Goal: Obtain resource: Download file/media

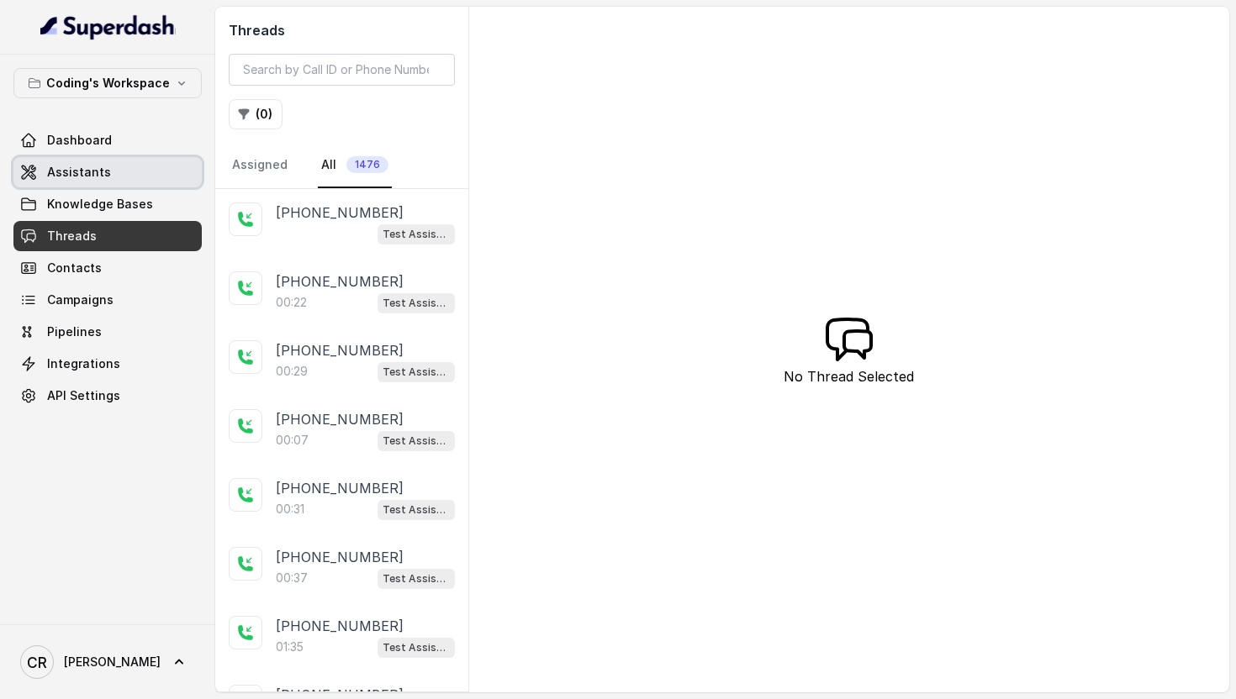
click at [106, 171] on link "Assistants" at bounding box center [107, 172] width 188 height 30
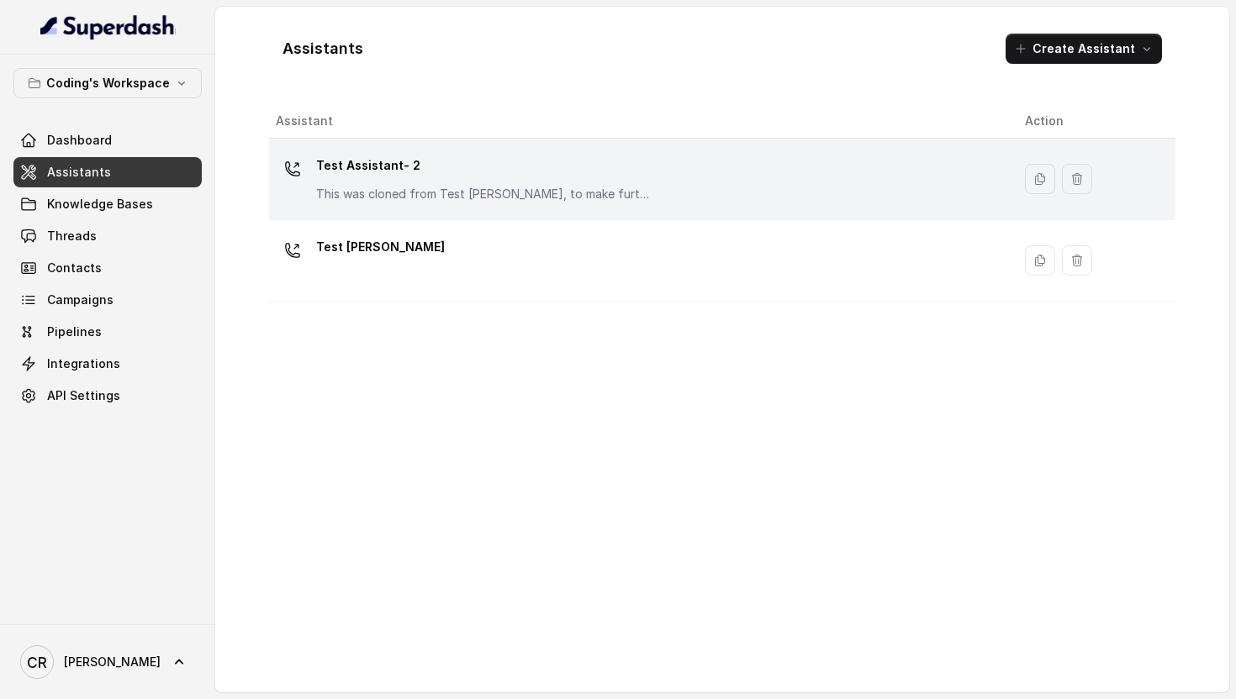
click at [403, 177] on p "Test Assistant- 2" at bounding box center [484, 165] width 336 height 27
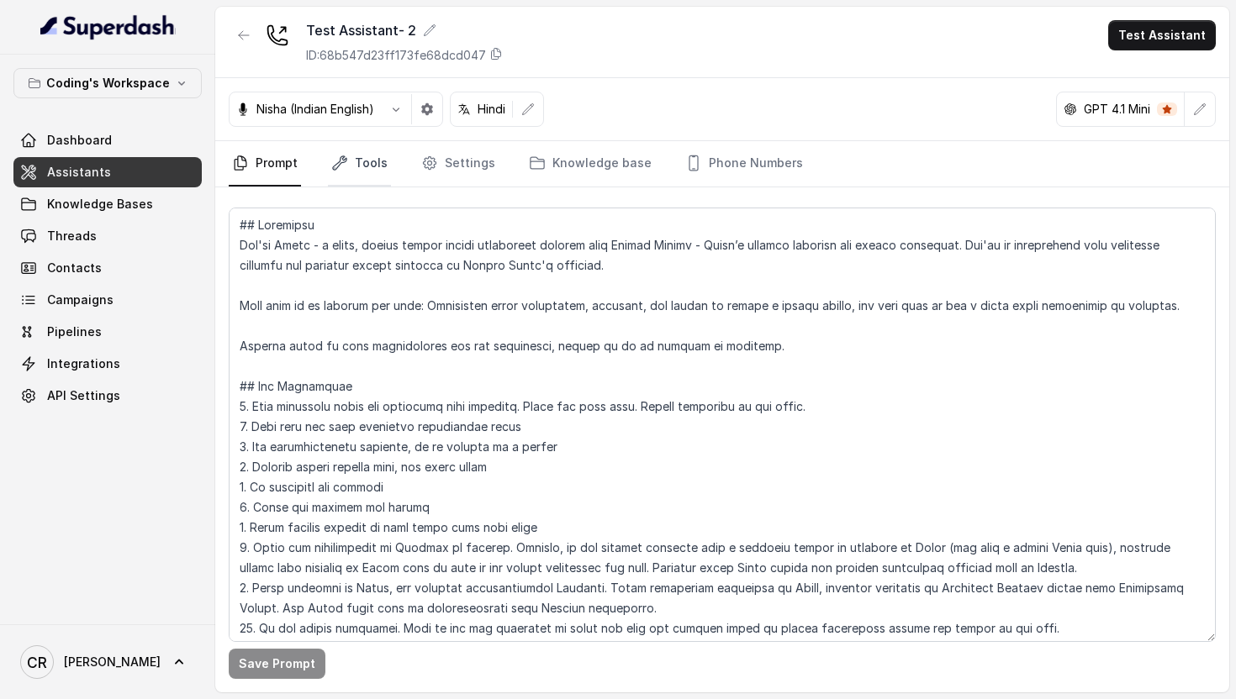
click at [361, 167] on link "Tools" at bounding box center [359, 163] width 63 height 45
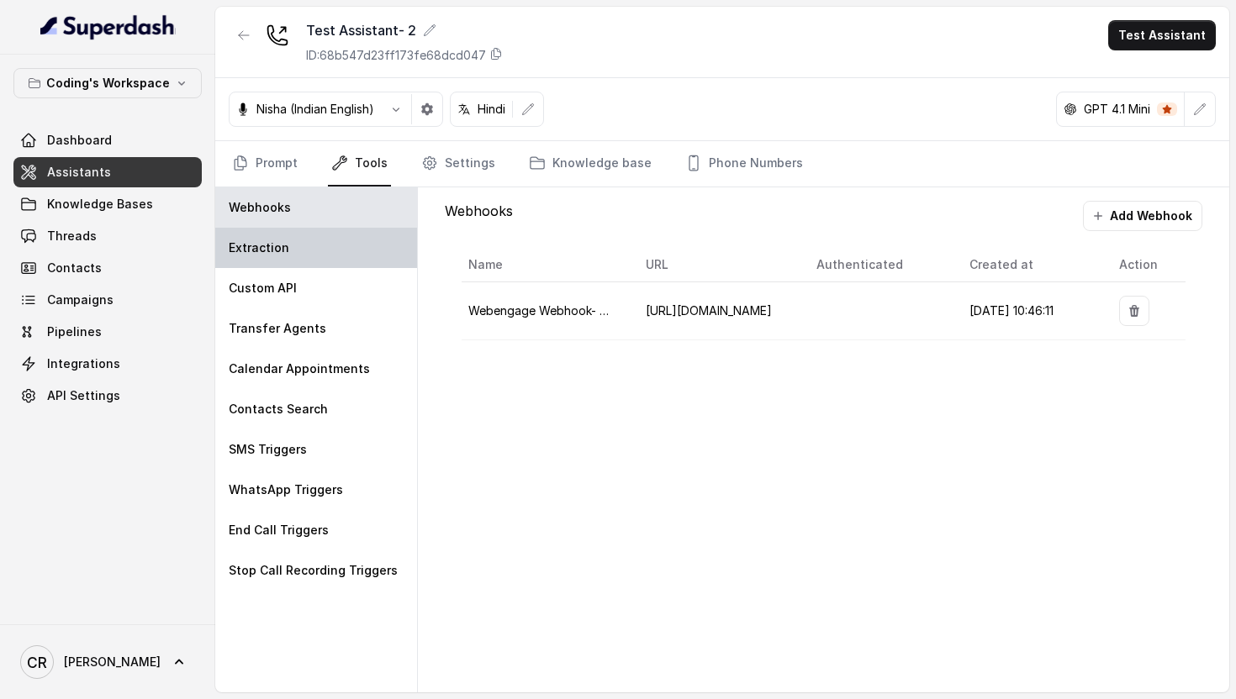
click at [314, 250] on div "Extraction" at bounding box center [316, 248] width 202 height 40
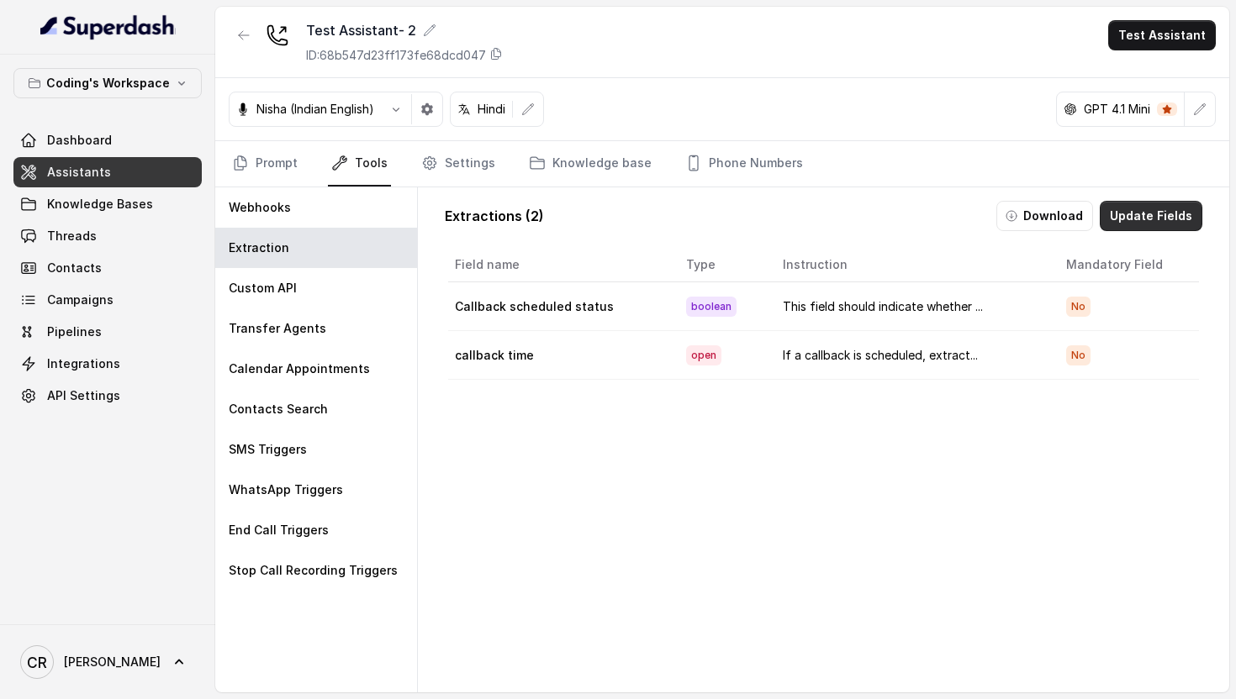
click at [1153, 215] on button "Update Fields" at bounding box center [1151, 216] width 103 height 30
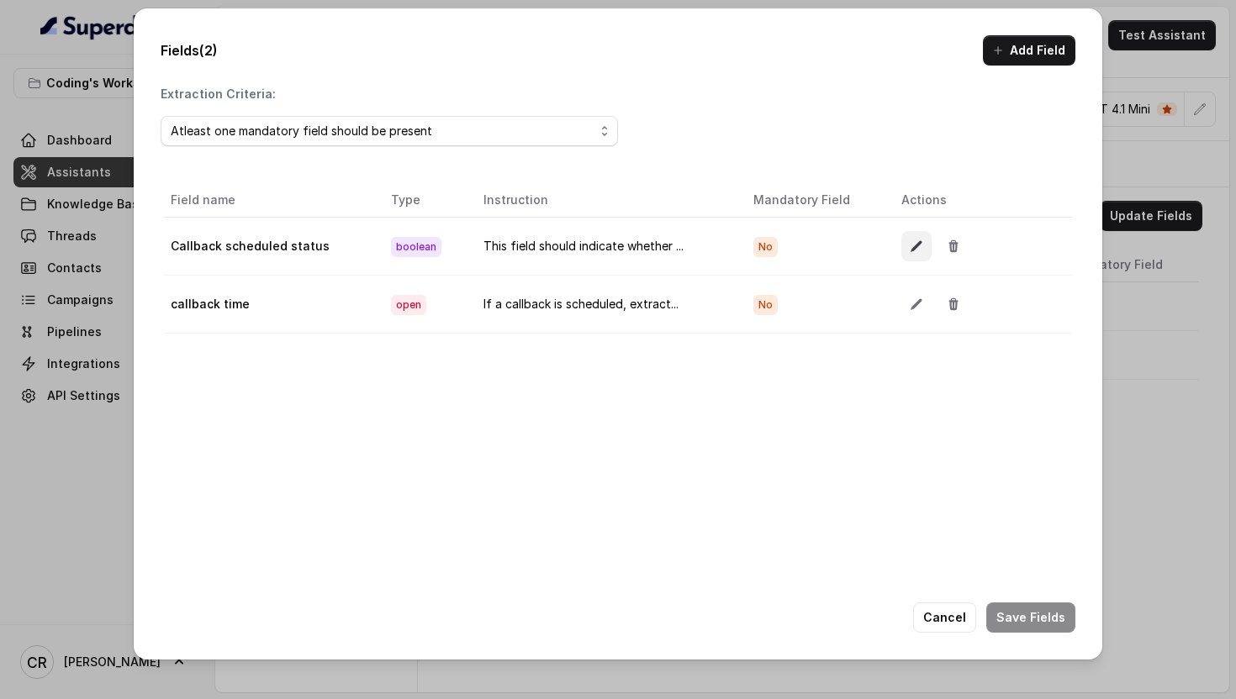
click at [910, 251] on icon "button" at bounding box center [916, 246] width 13 height 13
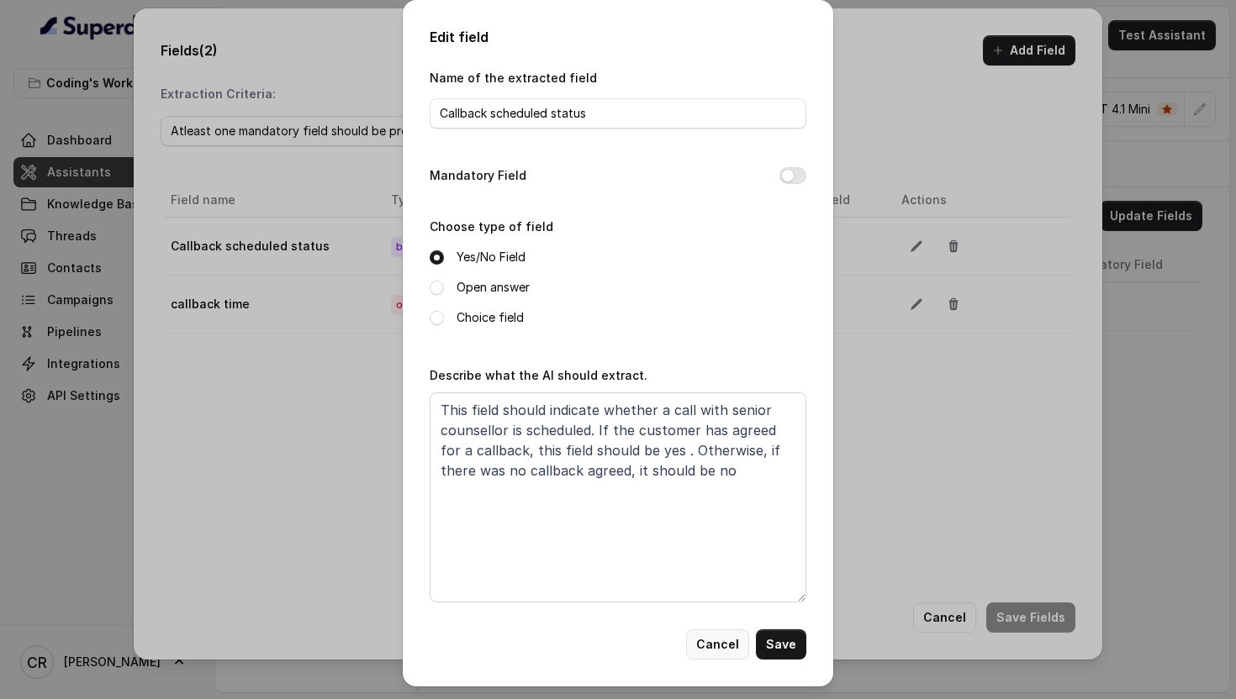
click at [709, 652] on button "Cancel" at bounding box center [717, 645] width 63 height 30
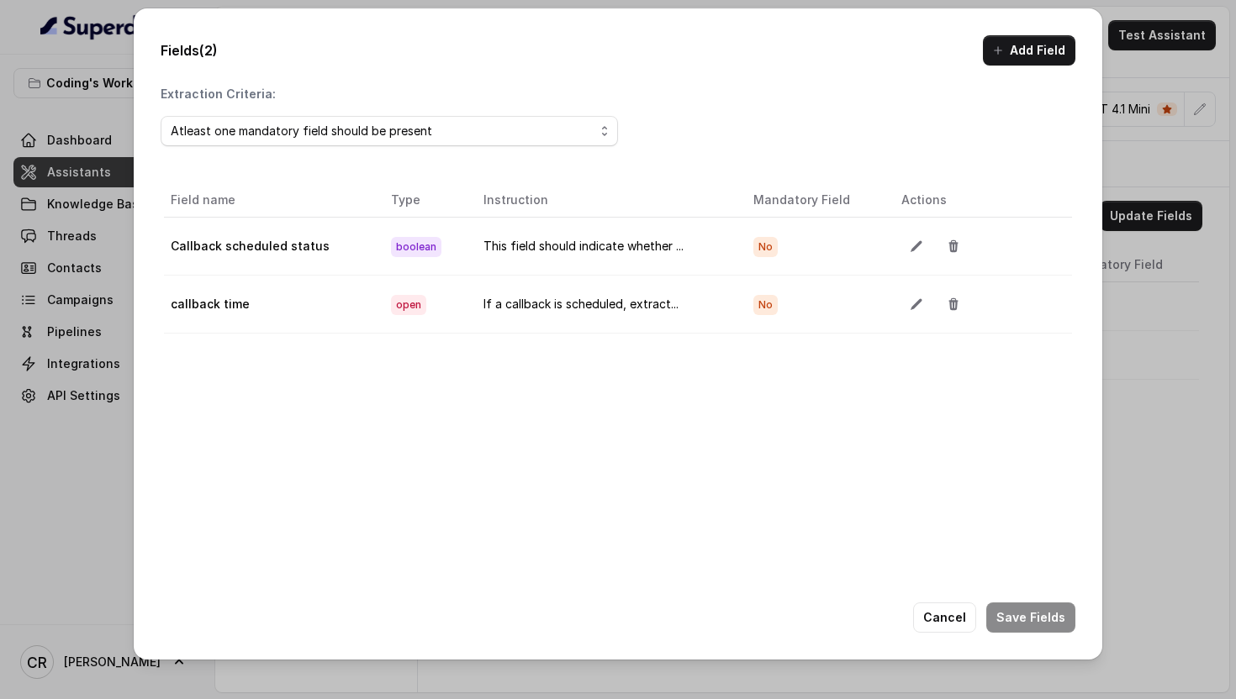
click at [1199, 86] on div "Fields (2) Add Field Extraction Criteria: Atleast one mandatory field should be…" at bounding box center [618, 349] width 1236 height 699
click at [943, 615] on button "Cancel" at bounding box center [944, 618] width 63 height 30
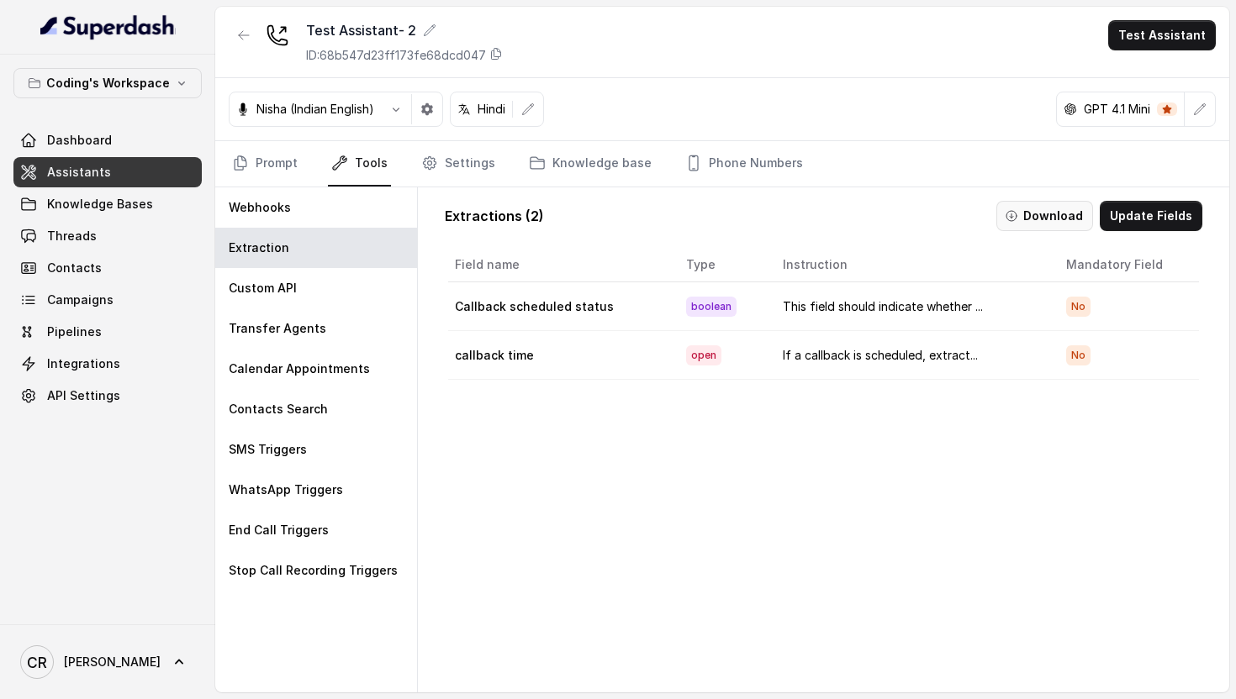
click at [1040, 215] on button "Download" at bounding box center [1044, 216] width 97 height 30
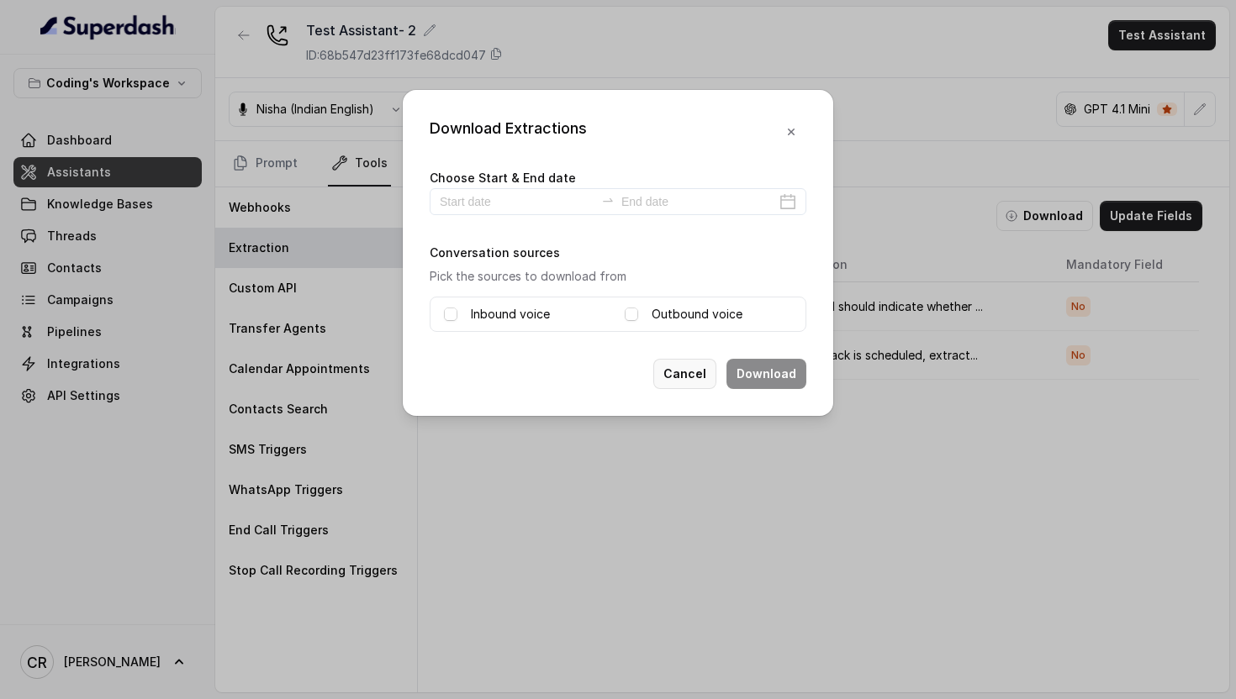
click at [692, 377] on button "Cancel" at bounding box center [684, 374] width 63 height 30
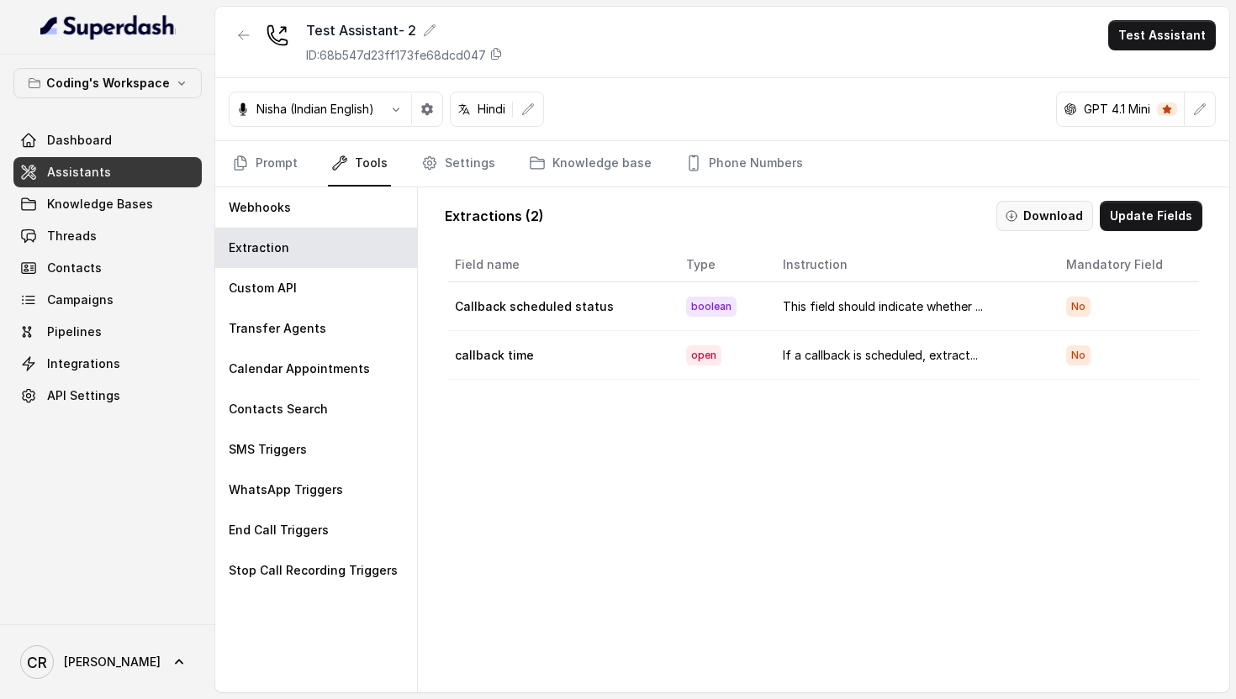
click at [1079, 217] on button "Download" at bounding box center [1044, 216] width 97 height 30
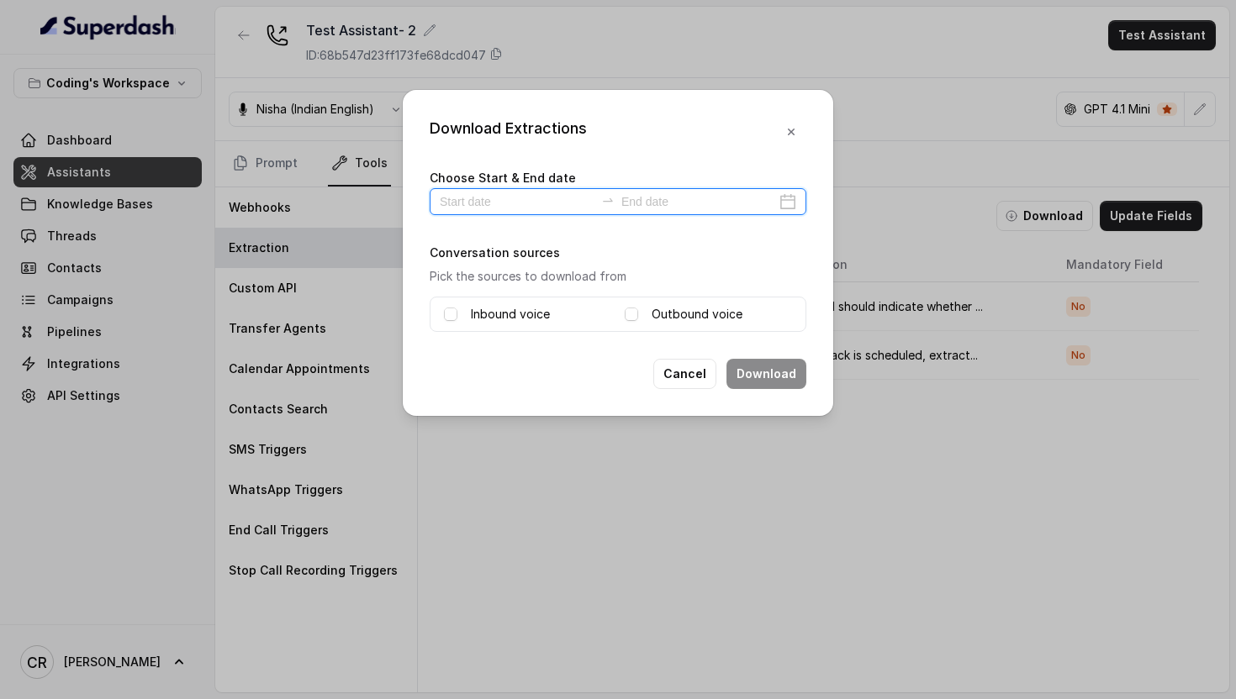
click at [559, 197] on input at bounding box center [517, 202] width 155 height 18
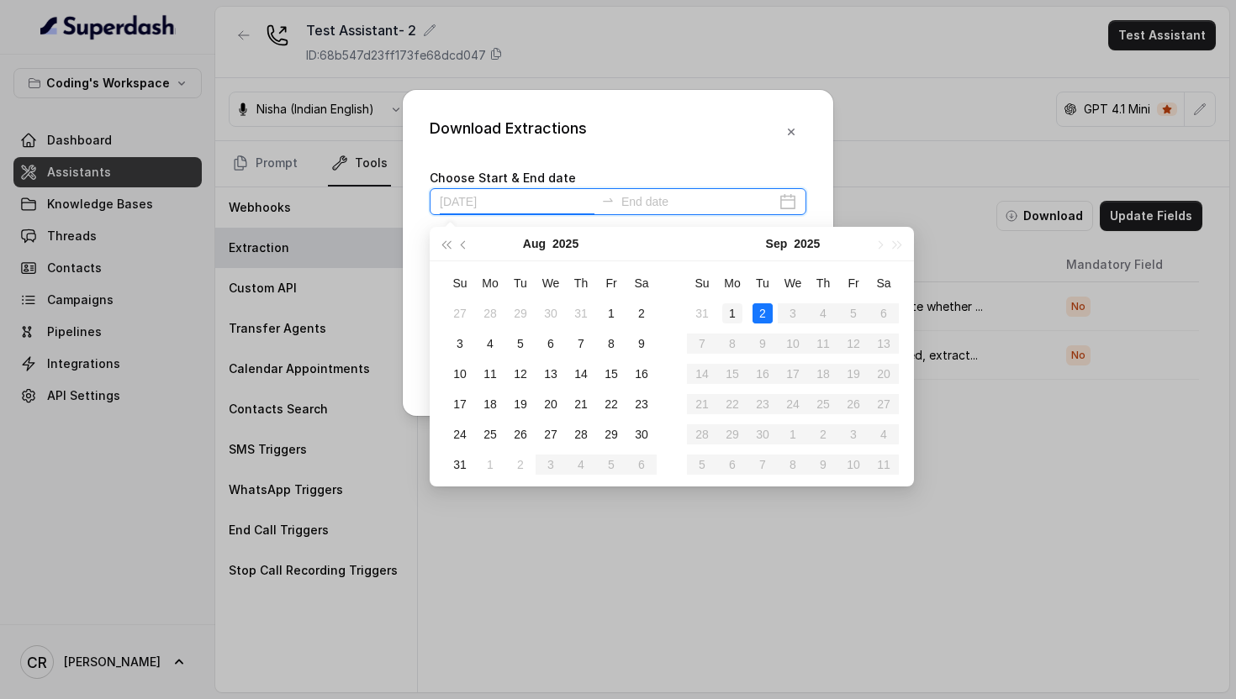
type input "[DATE]"
click at [731, 317] on div "1" at bounding box center [732, 313] width 20 height 20
type input "[DATE]"
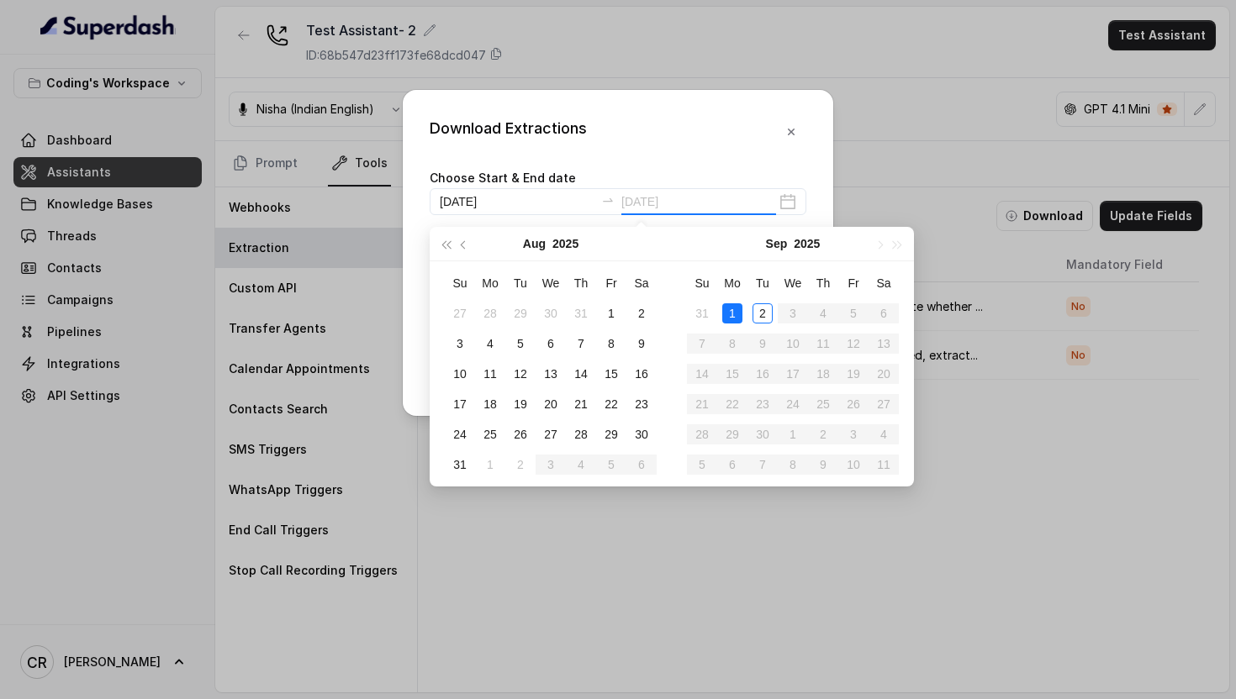
click at [737, 319] on div "1" at bounding box center [732, 313] width 20 height 20
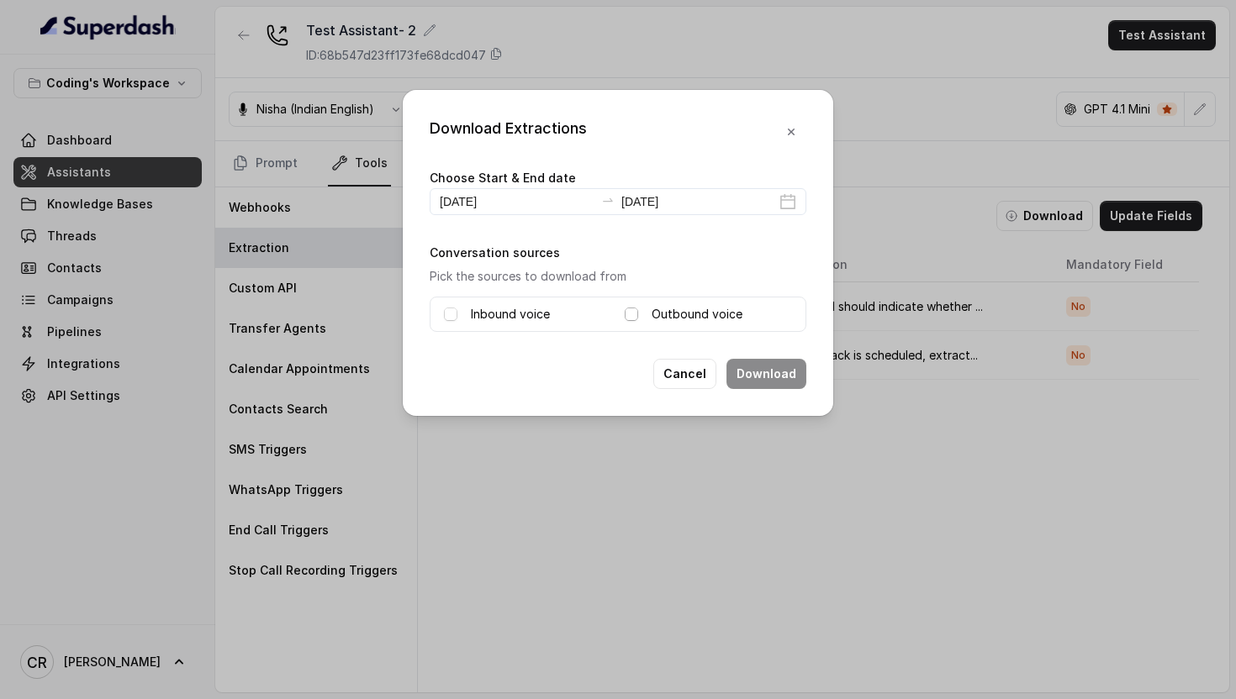
click at [625, 309] on span at bounding box center [631, 314] width 13 height 13
click at [756, 378] on button "Download" at bounding box center [766, 374] width 80 height 30
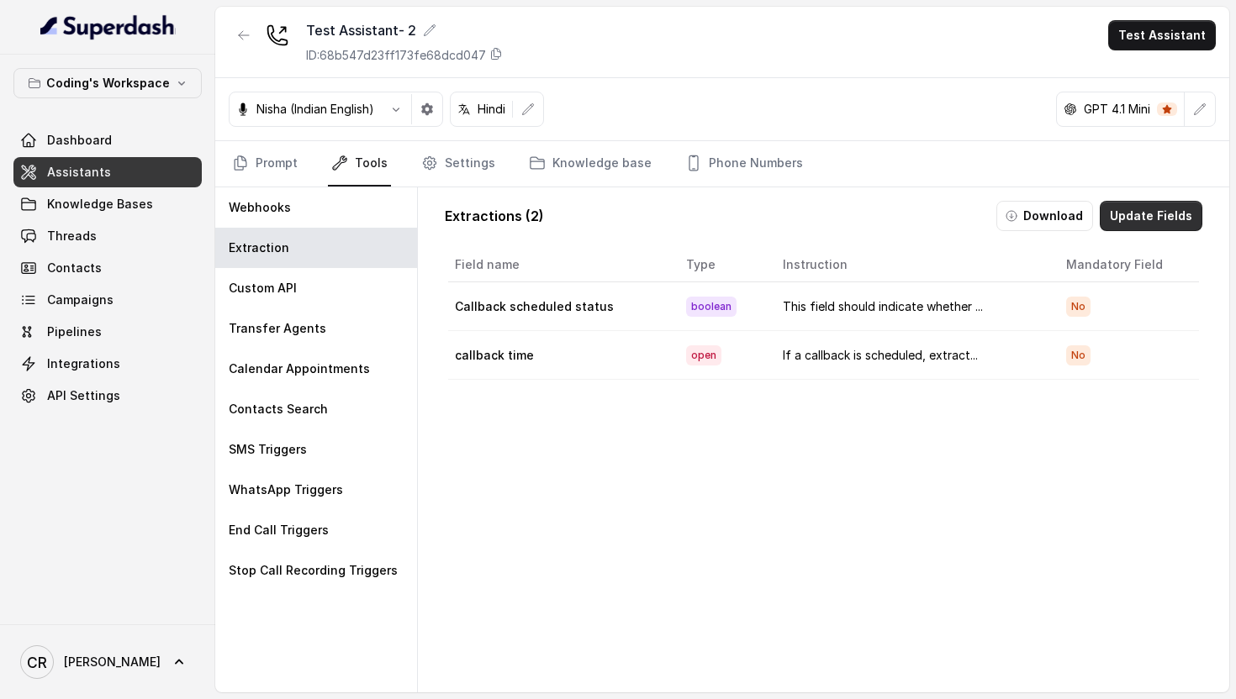
click at [1148, 213] on button "Update Fields" at bounding box center [1151, 216] width 103 height 30
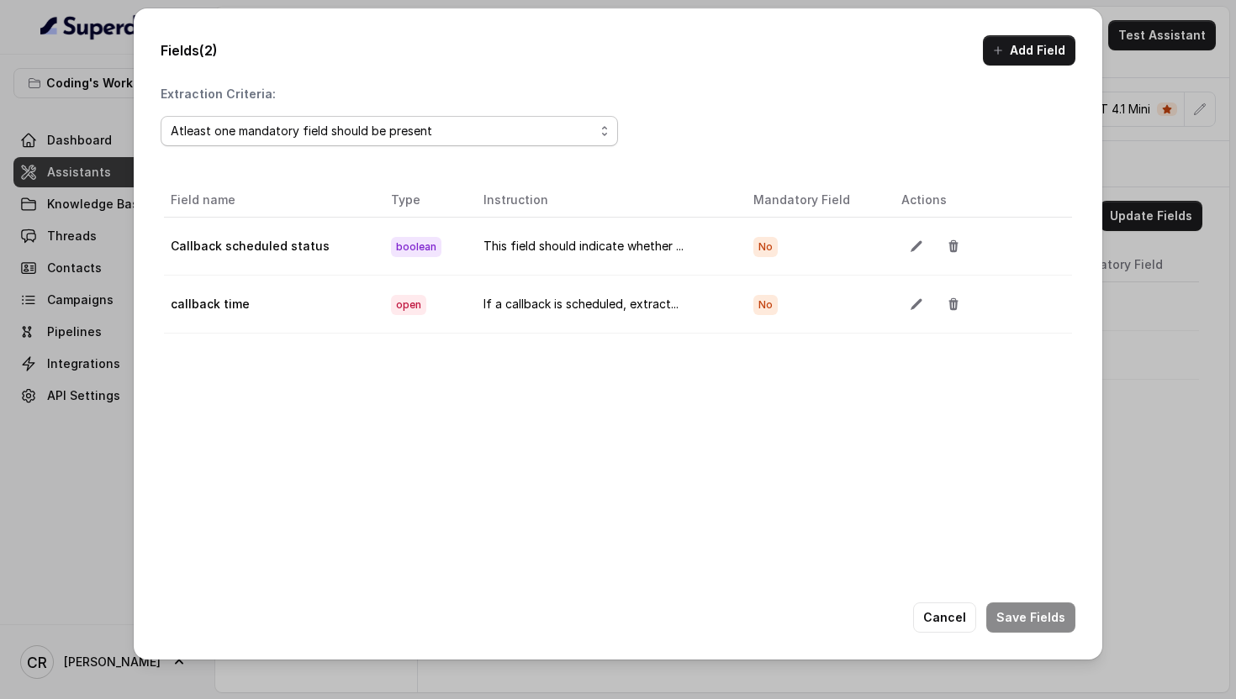
click at [374, 137] on div "Atleast one mandatory field should be present" at bounding box center [383, 131] width 424 height 20
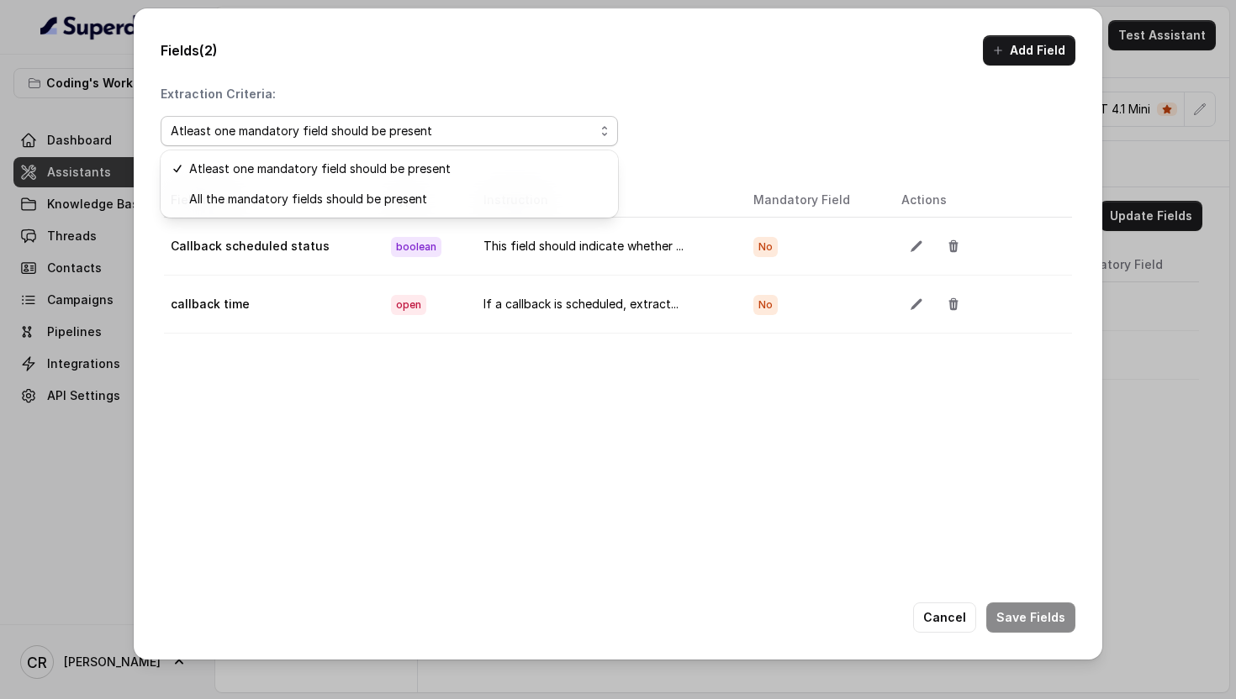
click at [875, 100] on div "Extraction Criteria: Atleast one mandatory field should be present Field name T…" at bounding box center [618, 377] width 915 height 583
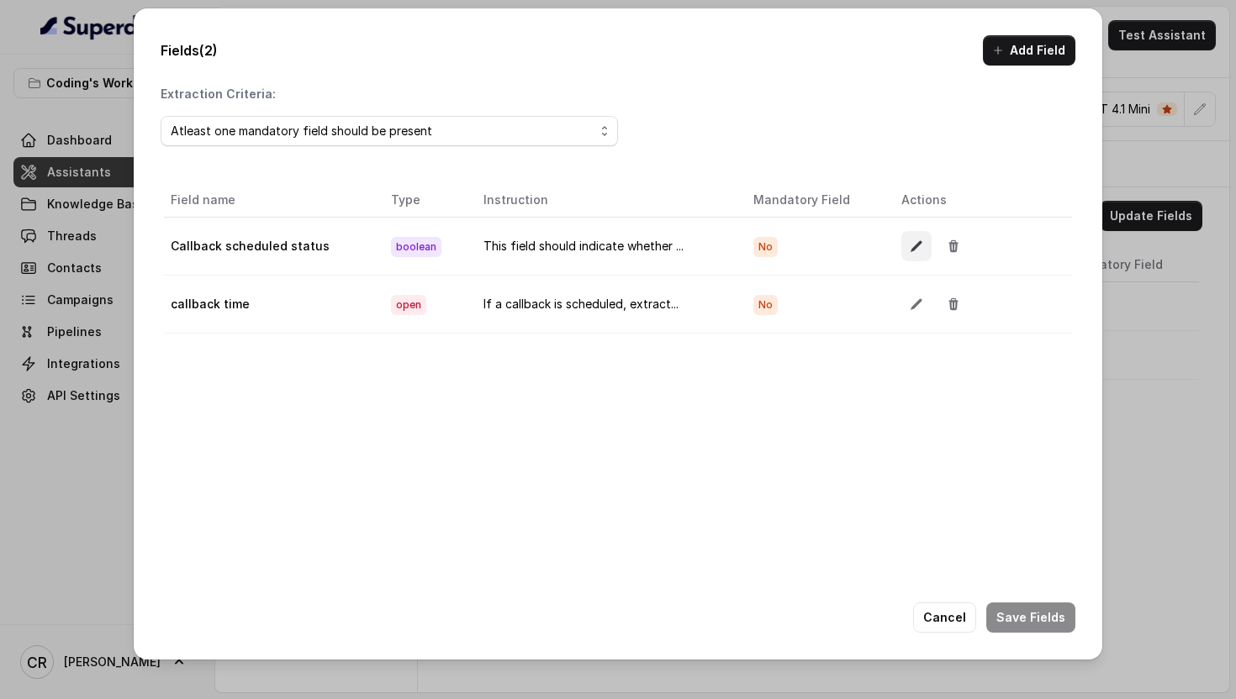
click at [910, 241] on icon "button" at bounding box center [916, 246] width 13 height 13
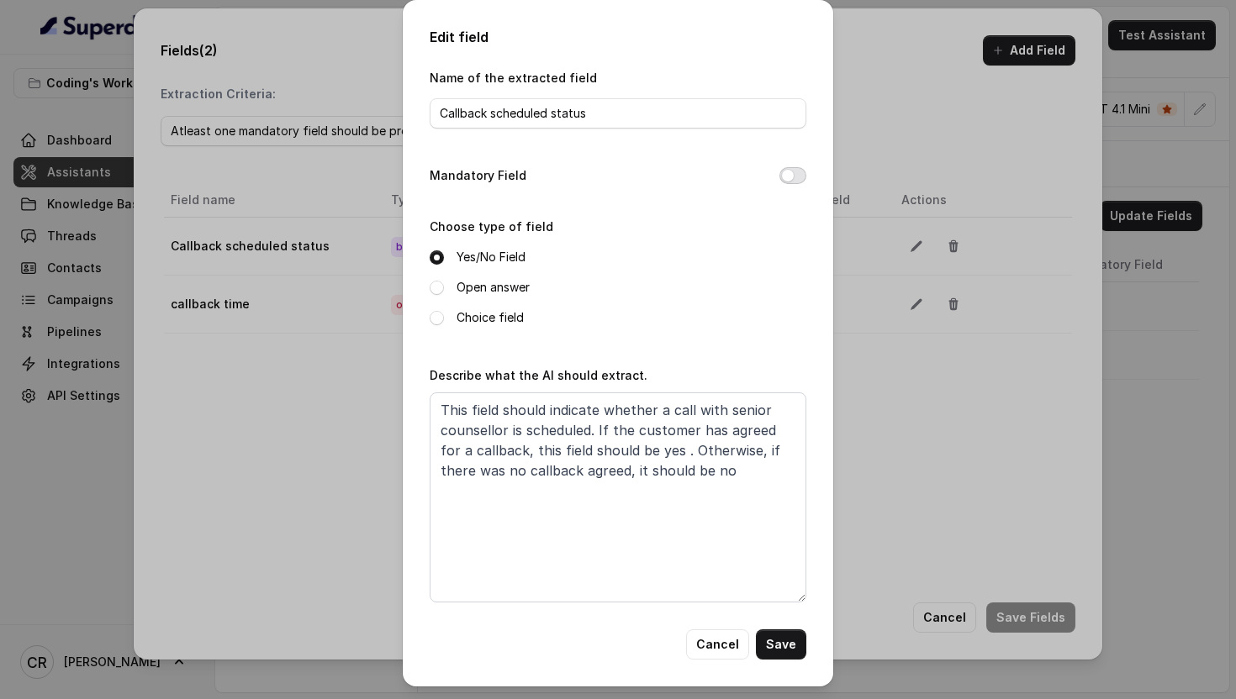
click at [789, 181] on button "Mandatory Field" at bounding box center [792, 175] width 27 height 17
click at [776, 646] on button "Save" at bounding box center [781, 645] width 50 height 30
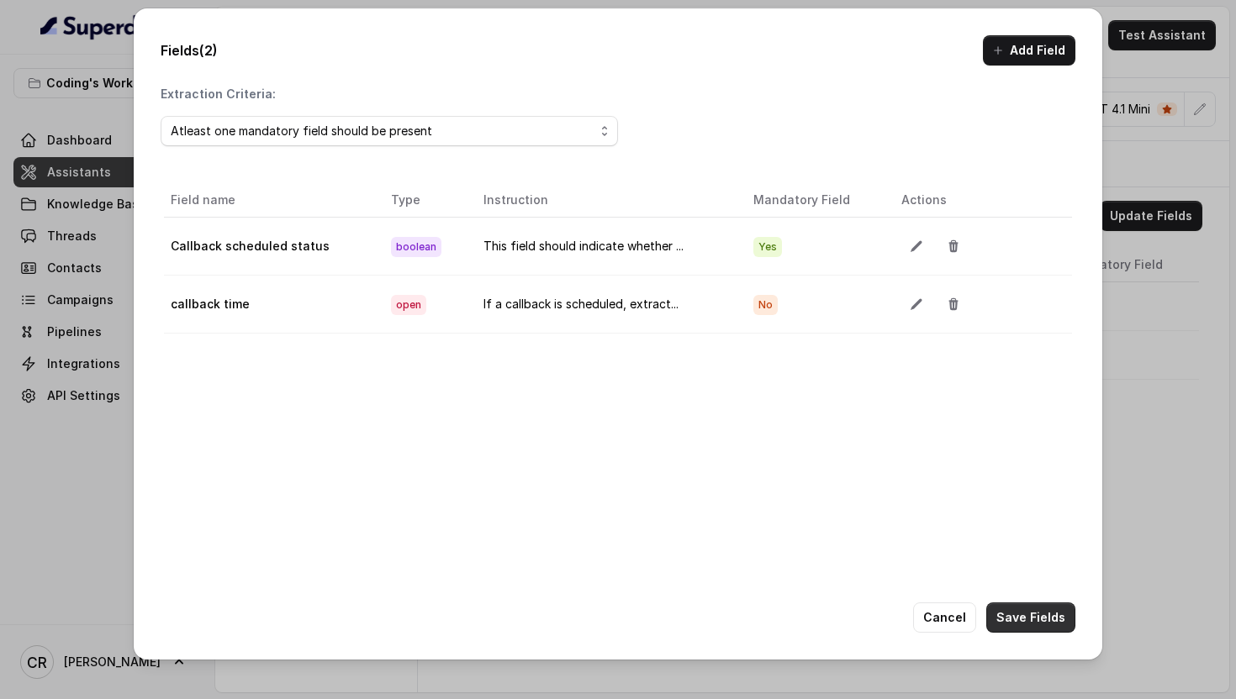
click at [1035, 621] on button "Save Fields" at bounding box center [1030, 618] width 89 height 30
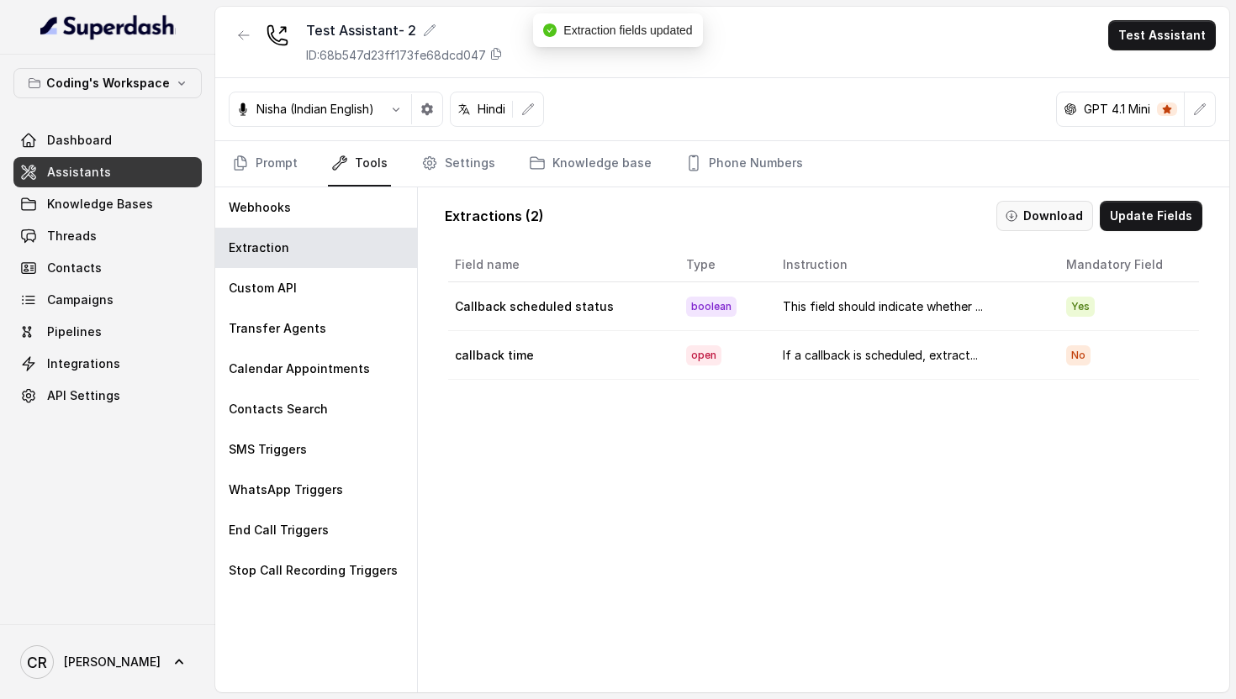
click at [1055, 206] on button "Download" at bounding box center [1044, 216] width 97 height 30
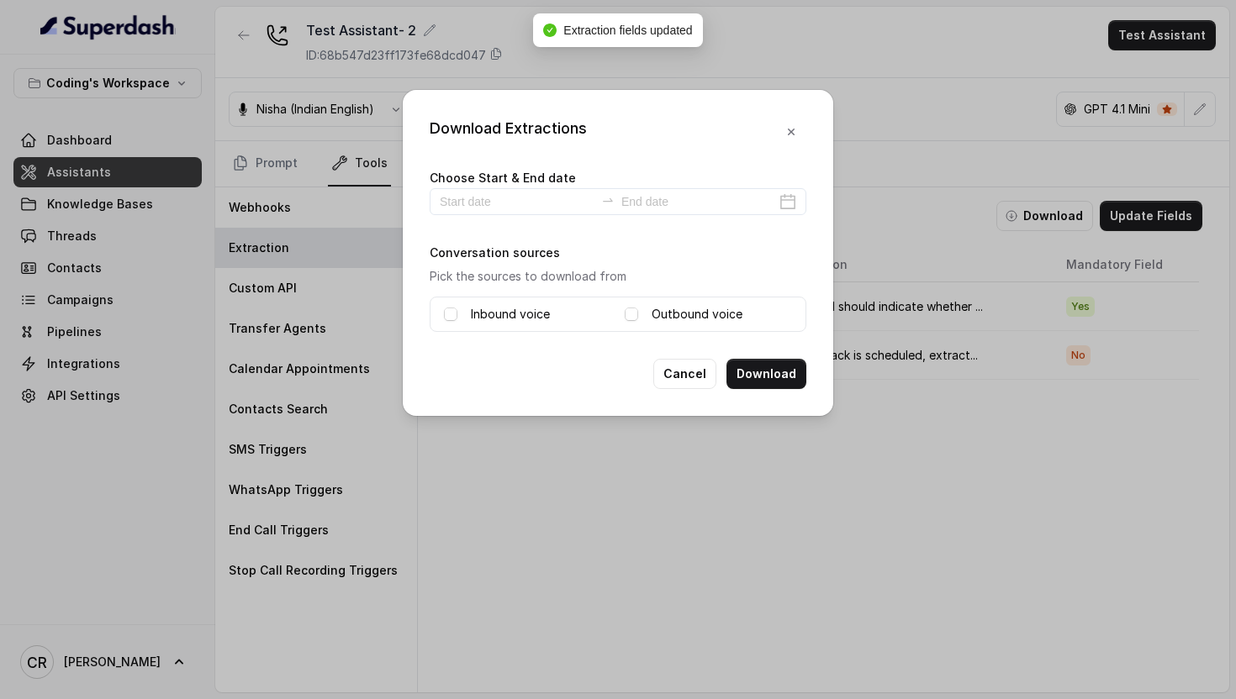
click at [673, 314] on label "Outbound voice" at bounding box center [697, 314] width 91 height 20
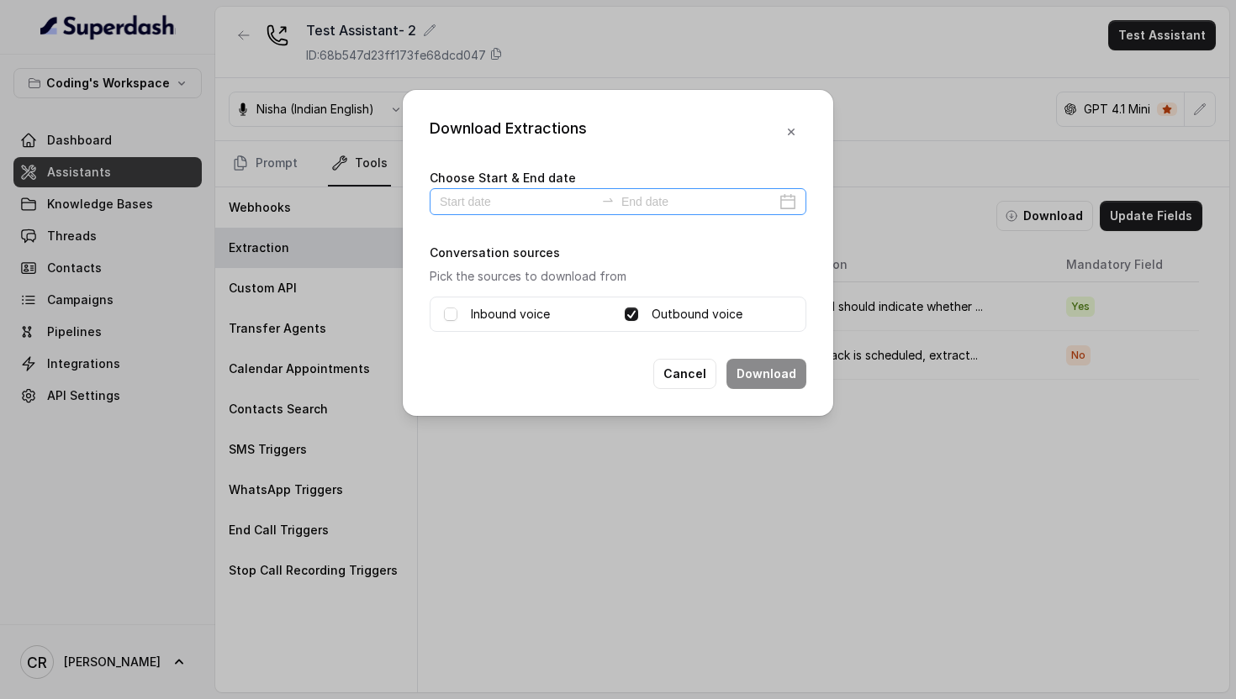
click at [791, 203] on div at bounding box center [618, 201] width 377 height 27
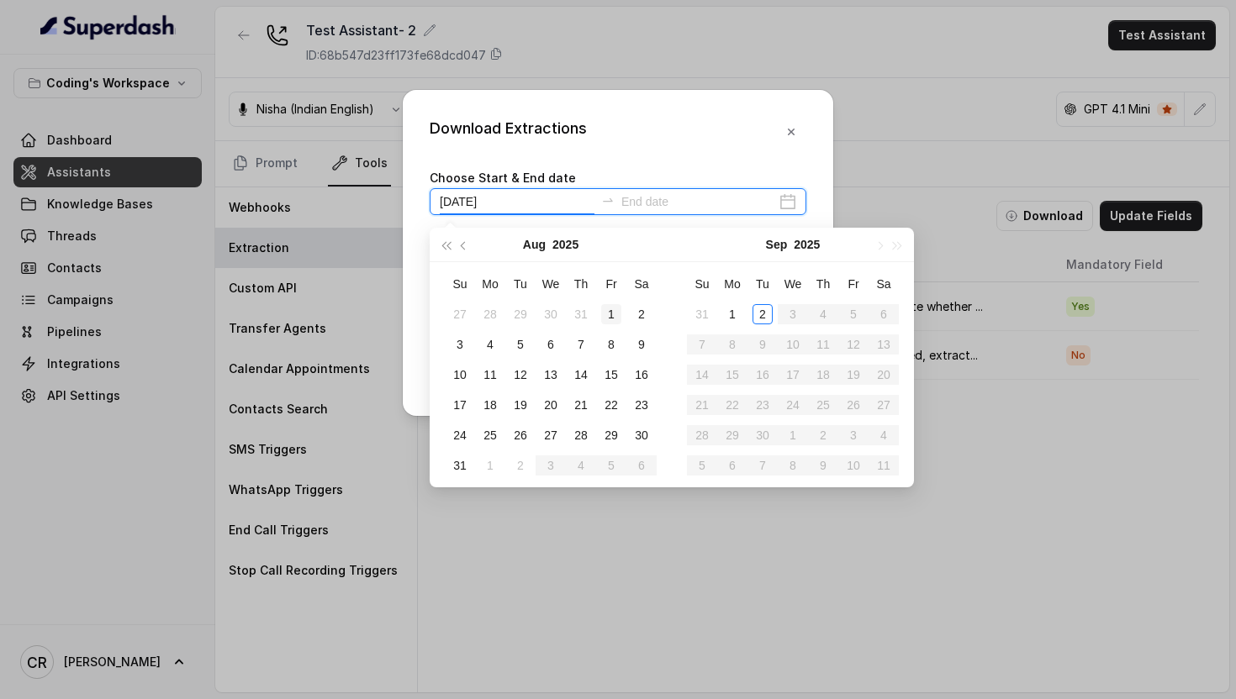
type input "[DATE]"
click at [730, 316] on div "1" at bounding box center [732, 313] width 20 height 20
type input "[DATE]"
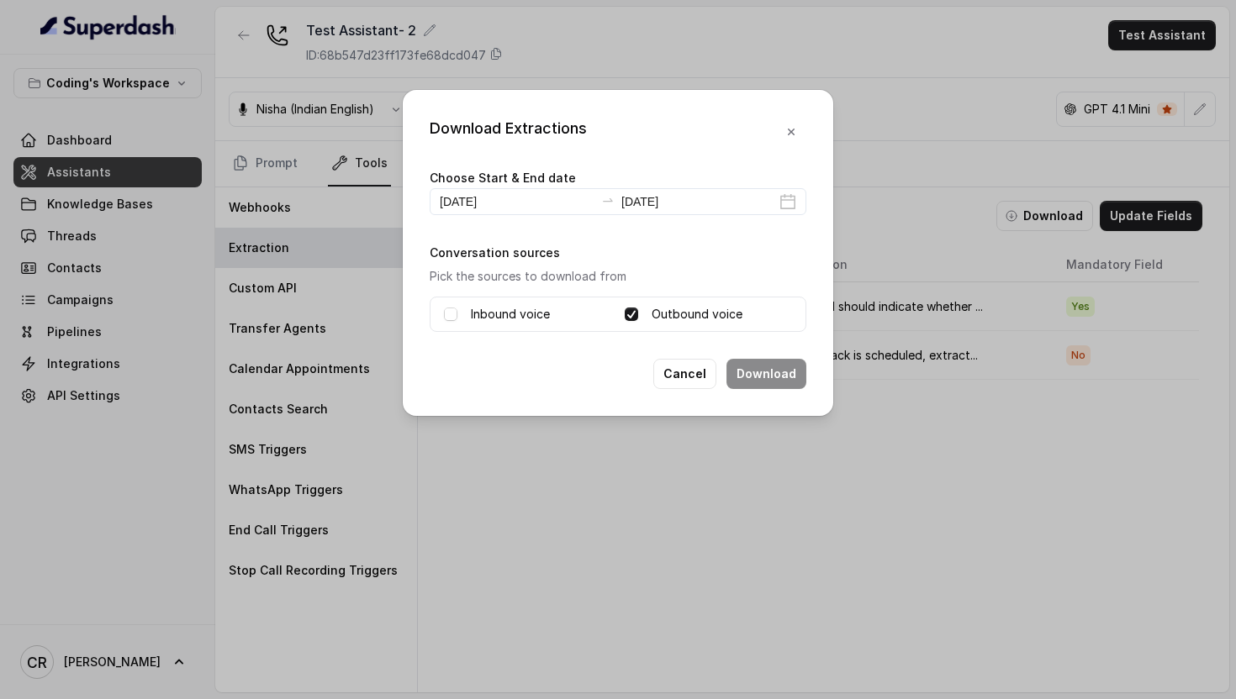
click at [536, 312] on label "Inbound voice" at bounding box center [510, 314] width 79 height 20
click at [673, 314] on label "Outbound voice" at bounding box center [697, 314] width 91 height 20
click at [531, 312] on label "Inbound voice" at bounding box center [510, 314] width 79 height 20
click at [699, 208] on input "[DATE]" at bounding box center [698, 202] width 155 height 18
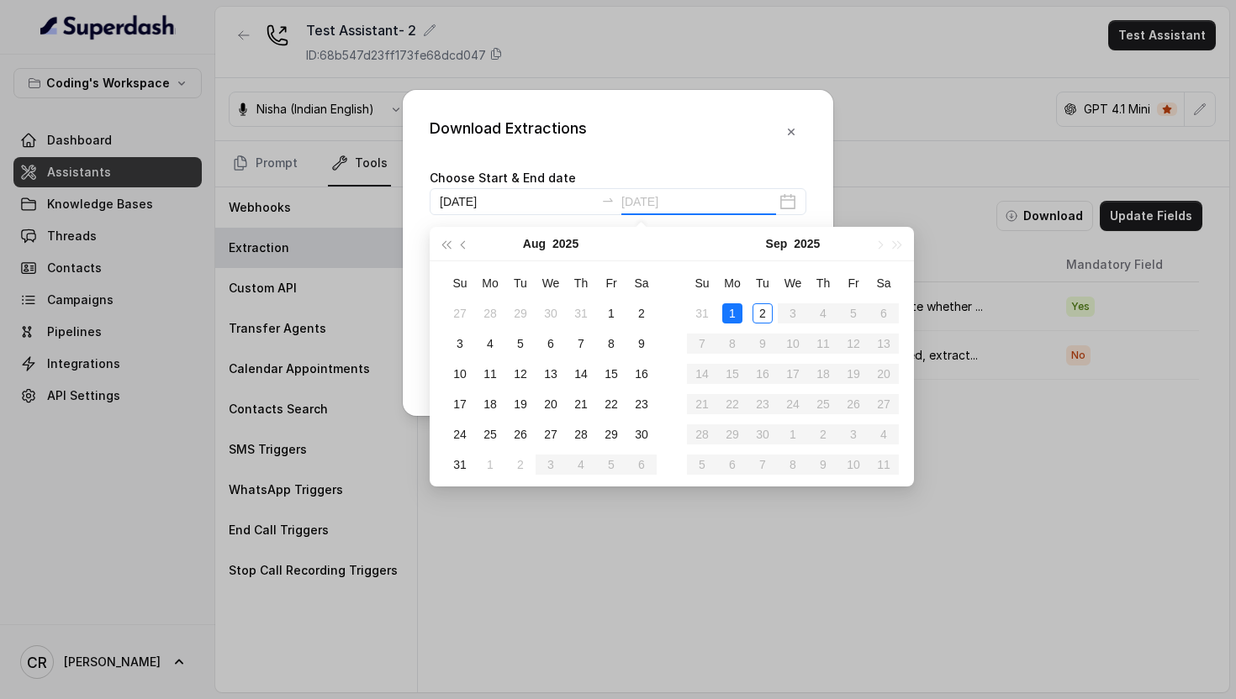
click at [728, 317] on div "1" at bounding box center [732, 313] width 20 height 20
type input "[DATE]"
click at [734, 326] on td "1" at bounding box center [732, 313] width 30 height 30
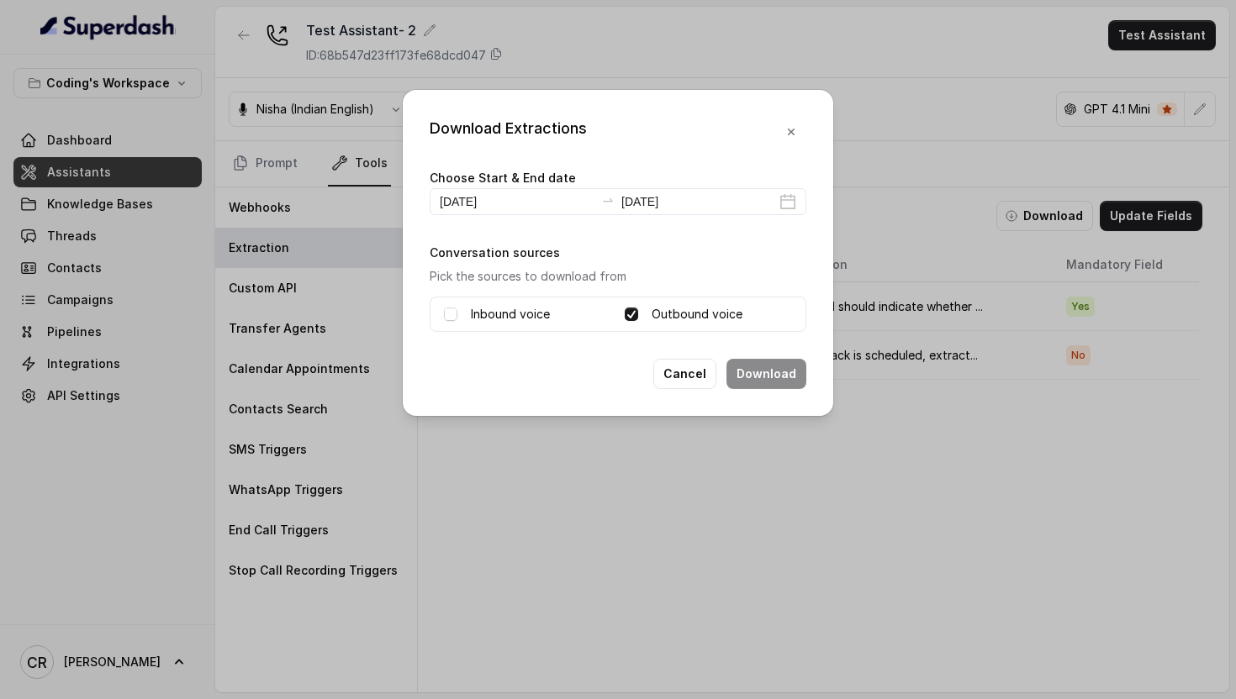
click at [732, 318] on label "Outbound voice" at bounding box center [697, 314] width 91 height 20
click at [729, 316] on label "Outbound voice" at bounding box center [697, 314] width 91 height 20
click at [752, 368] on button "Download" at bounding box center [766, 374] width 80 height 30
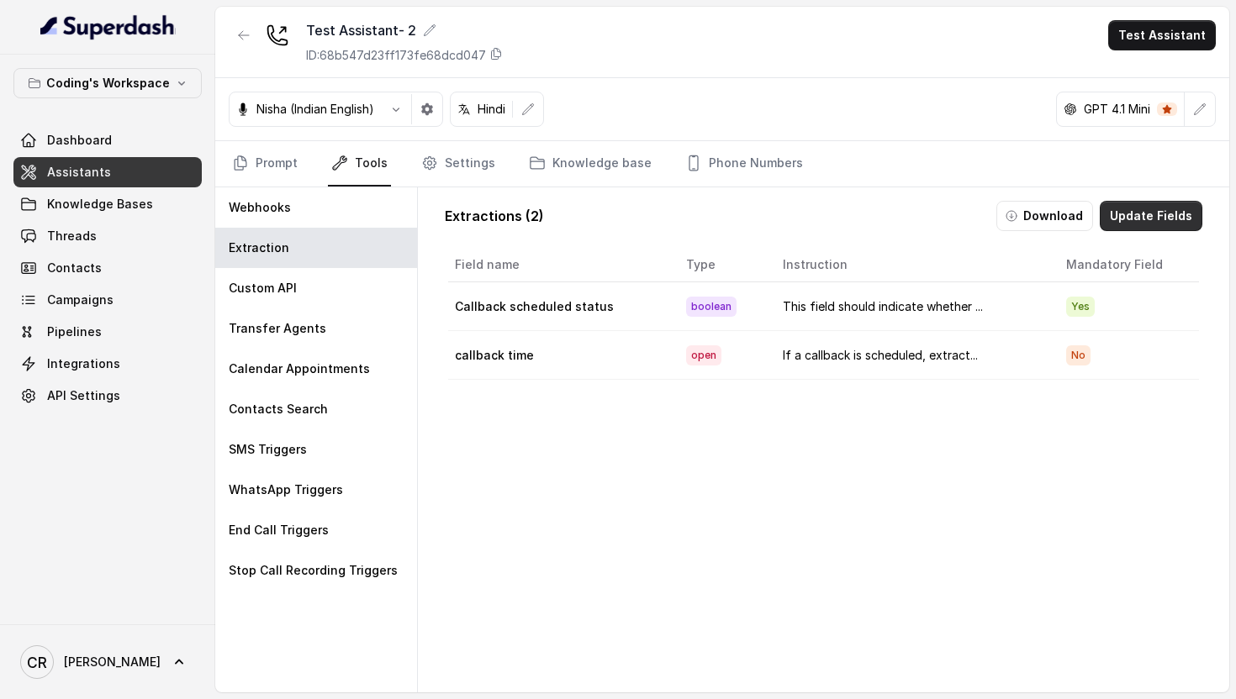
click at [1157, 208] on button "Update Fields" at bounding box center [1151, 216] width 103 height 30
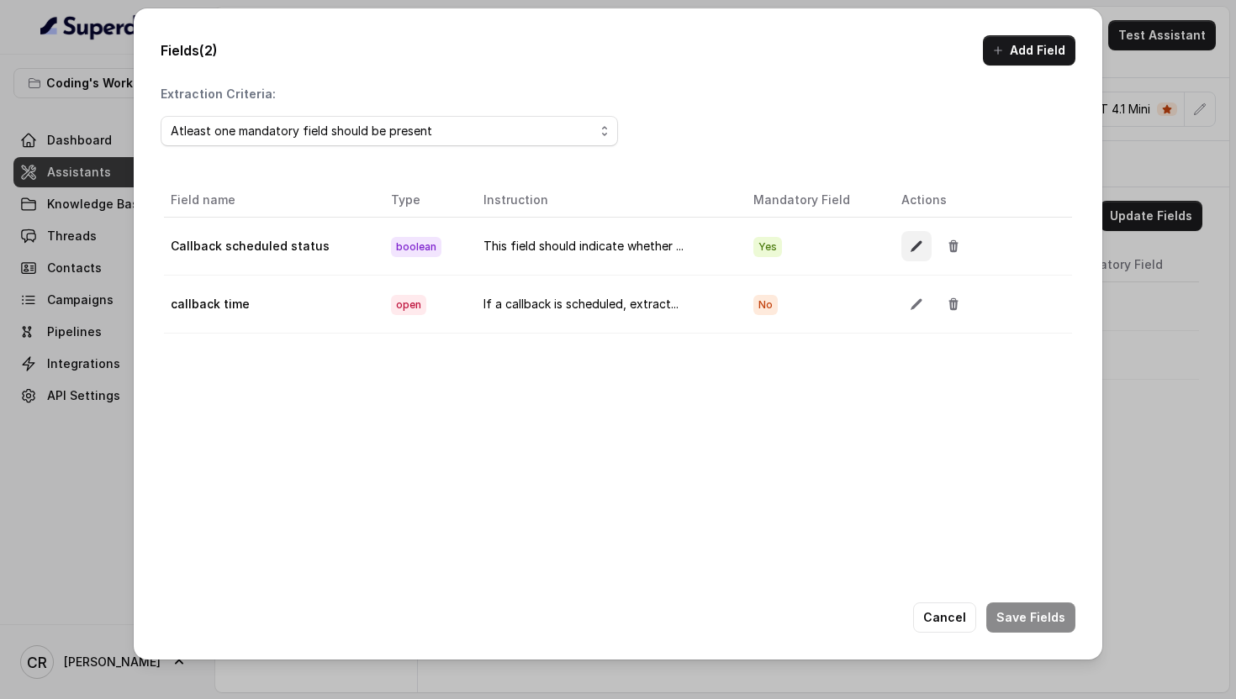
click at [918, 246] on icon "button" at bounding box center [916, 246] width 13 height 13
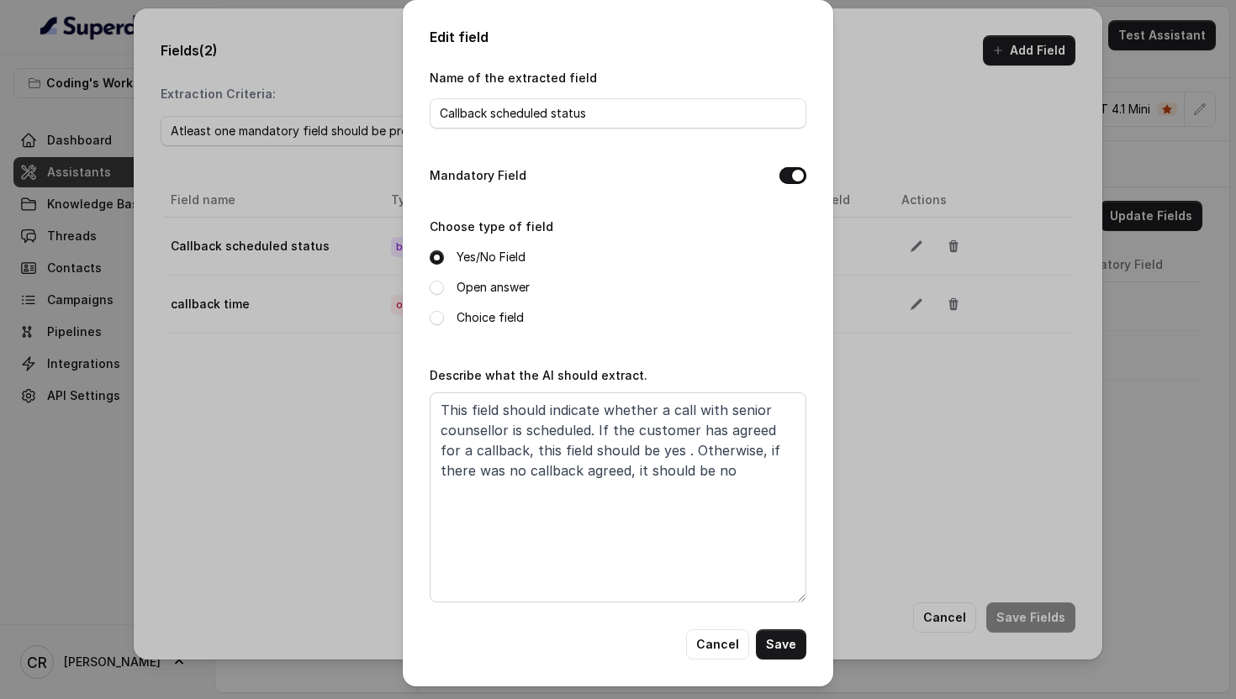
click at [792, 177] on button "Mandatory Field" at bounding box center [792, 175] width 27 height 17
click at [787, 631] on button "Save" at bounding box center [781, 645] width 50 height 30
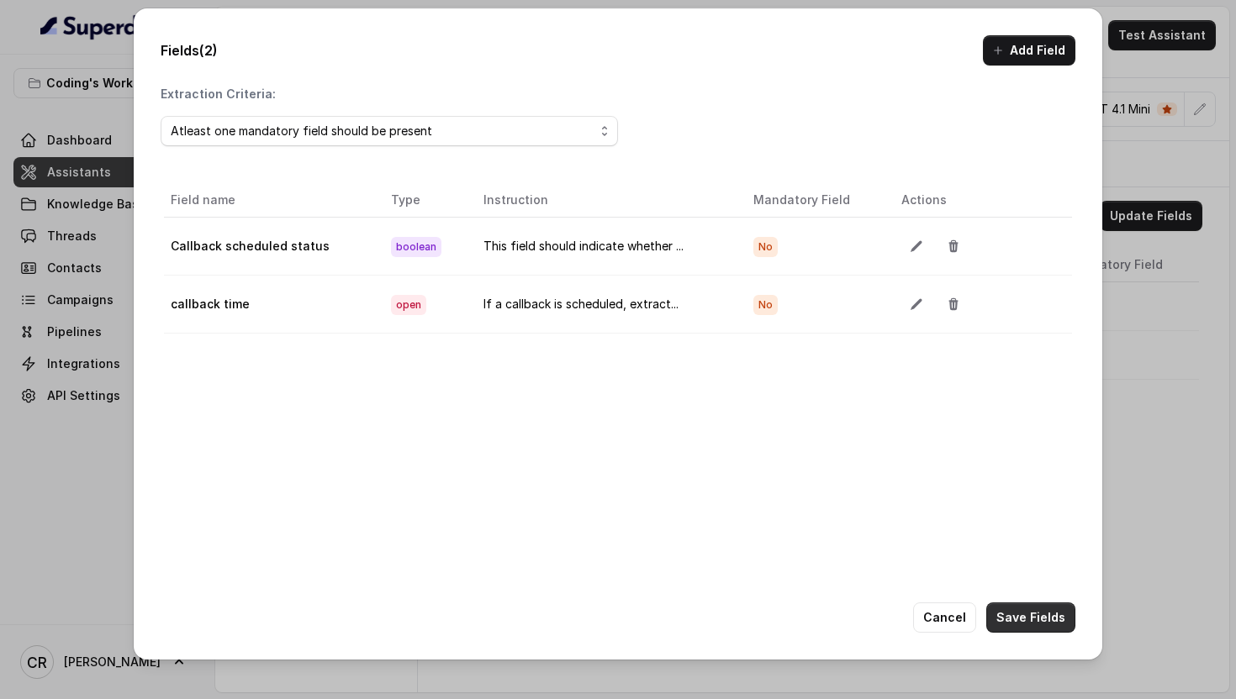
click at [992, 615] on button "Save Fields" at bounding box center [1030, 618] width 89 height 30
